Goal: Task Accomplishment & Management: Complete application form

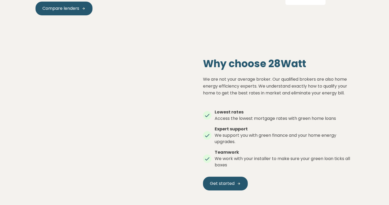
scroll to position [657, 0]
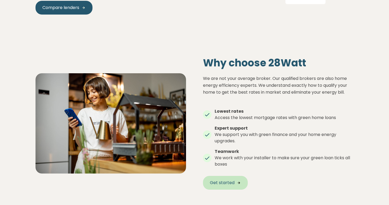
click at [222, 177] on started "Get started" at bounding box center [225, 183] width 45 height 14
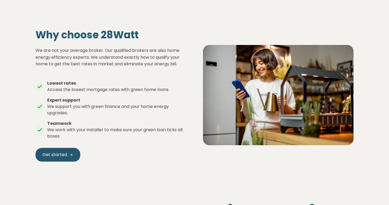
scroll to position [203, 0]
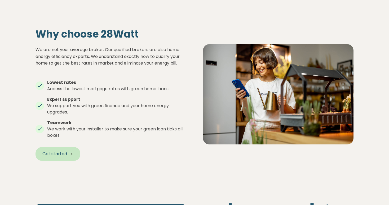
click at [77, 155] on started "Get started" at bounding box center [57, 154] width 45 height 14
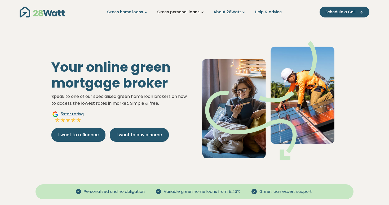
click at [191, 10] on link "Green personal loans" at bounding box center [181, 12] width 48 height 6
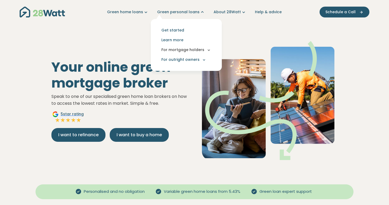
click at [185, 49] on button "For mortgage holders" at bounding box center [186, 50] width 63 height 10
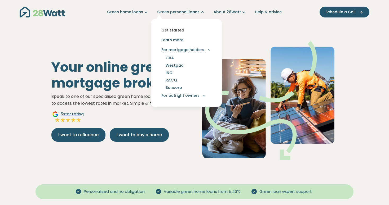
click at [179, 30] on link "Get started" at bounding box center [186, 30] width 63 height 10
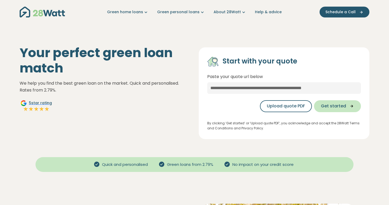
click at [337, 106] on span "Get started" at bounding box center [333, 106] width 25 height 6
